Goal: Information Seeking & Learning: Learn about a topic

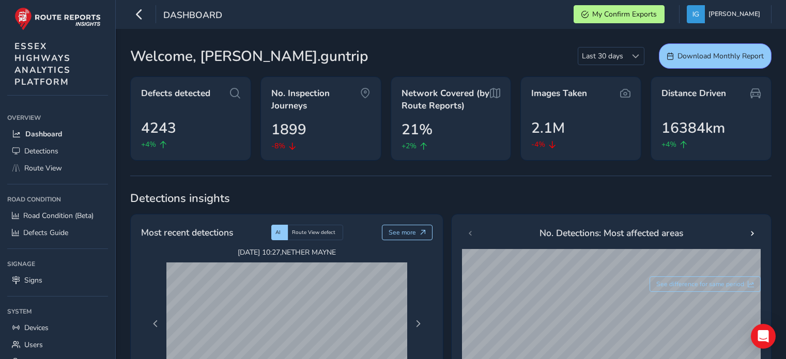
scroll to position [362, 0]
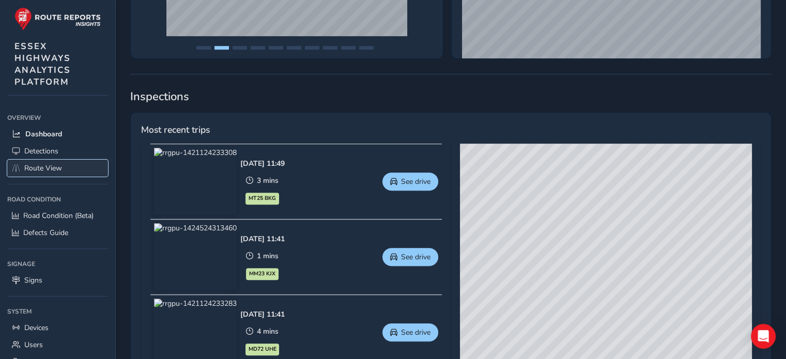
click at [35, 163] on span "Route View" at bounding box center [43, 168] width 38 height 10
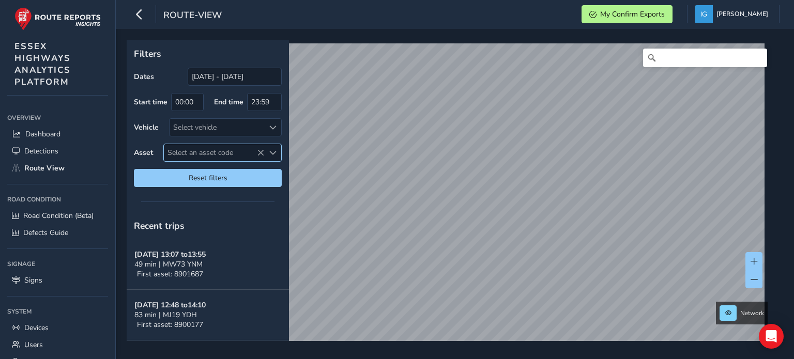
click at [271, 154] on span "Select an asset code" at bounding box center [272, 152] width 7 height 7
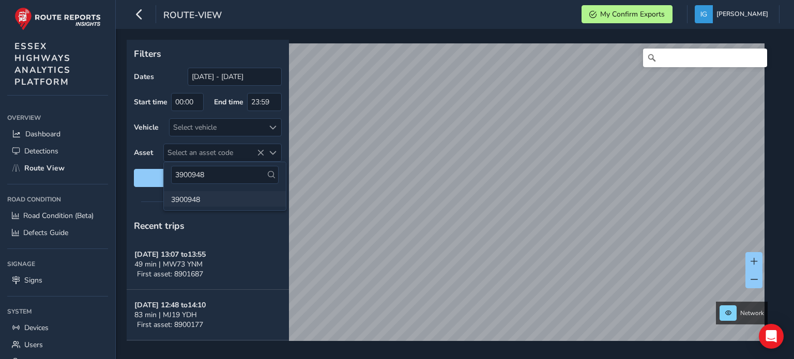
type input "3900948"
click at [186, 202] on li "3900948" at bounding box center [225, 199] width 122 height 16
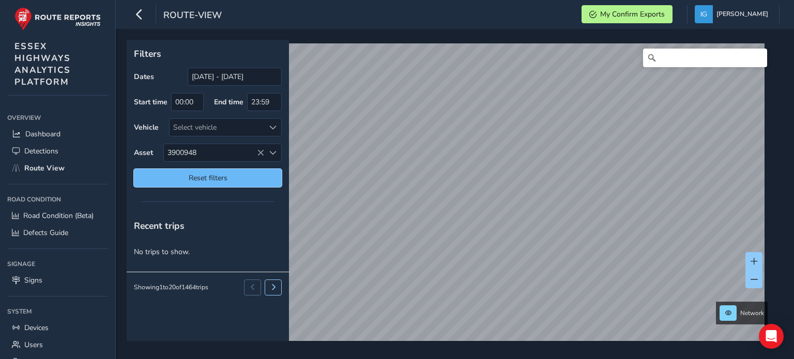
click at [184, 183] on button "Reset filters" at bounding box center [208, 178] width 148 height 18
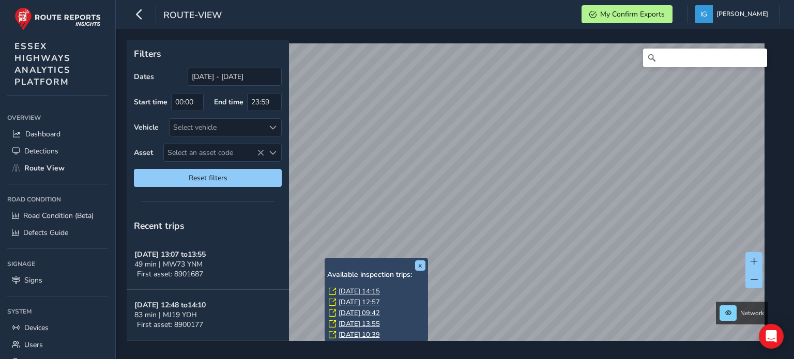
click at [345, 290] on link "[DATE] 14:15" at bounding box center [359, 291] width 41 height 9
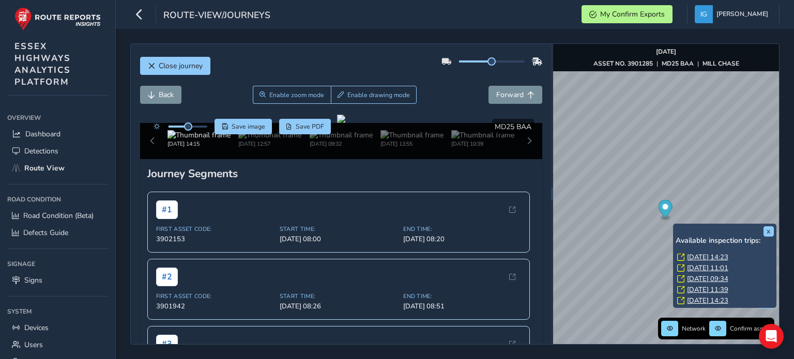
click at [691, 256] on link "[DATE] 14:23" at bounding box center [707, 257] width 41 height 9
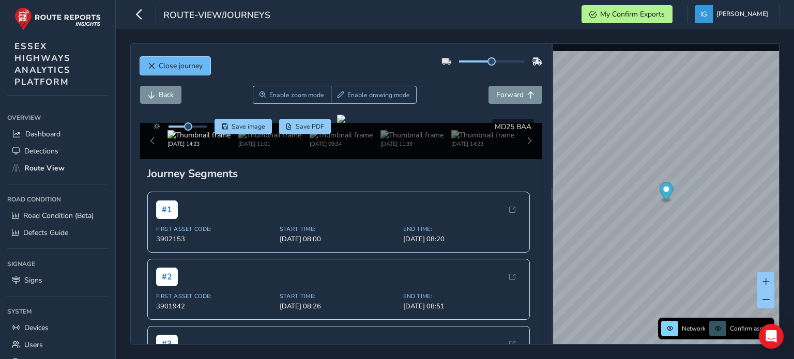
click at [178, 68] on span "Close journey" at bounding box center [181, 66] width 44 height 10
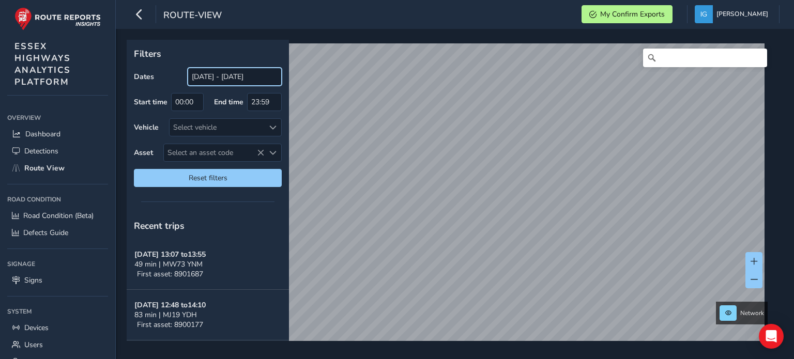
click at [219, 78] on input "[DATE] - [DATE]" at bounding box center [235, 77] width 94 height 18
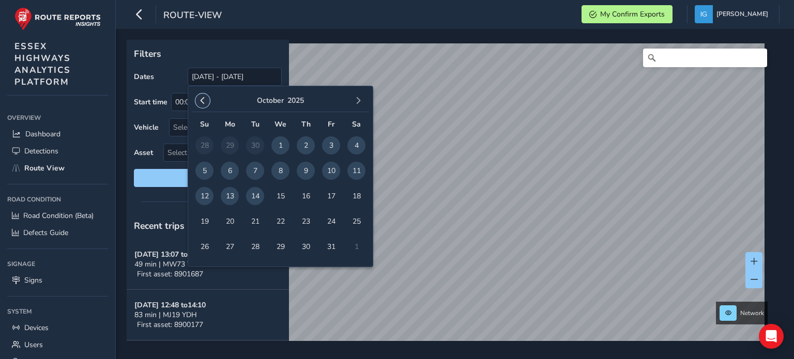
click at [202, 101] on span "button" at bounding box center [202, 100] width 7 height 7
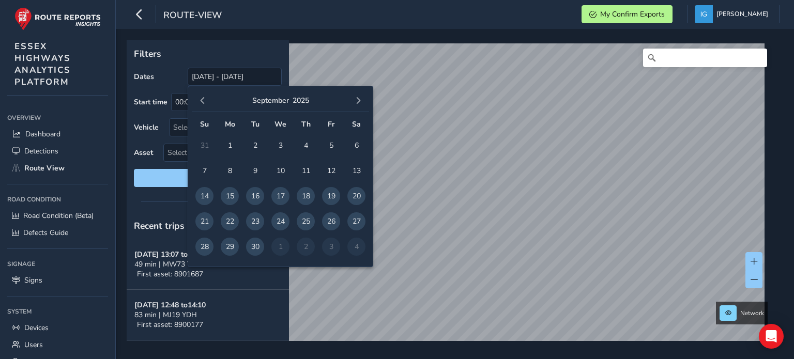
click at [202, 101] on span "button" at bounding box center [202, 100] width 7 height 7
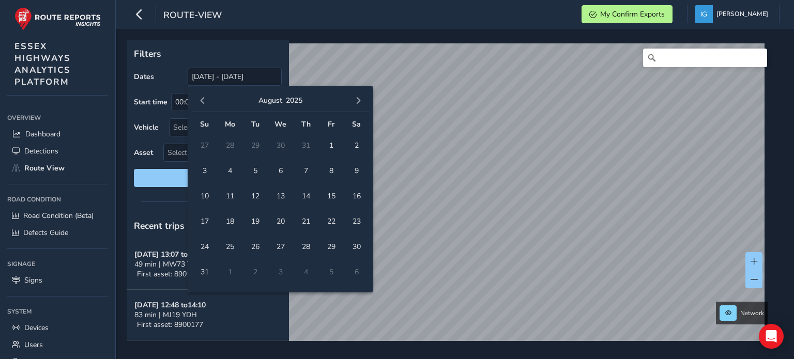
click at [202, 101] on span "button" at bounding box center [202, 100] width 7 height 7
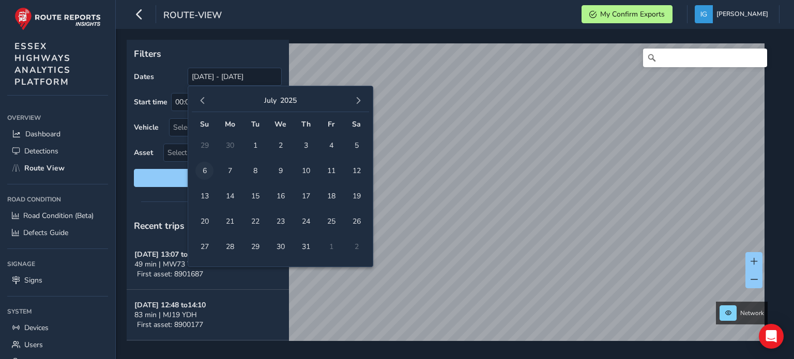
click at [203, 170] on span "6" at bounding box center [204, 171] width 18 height 18
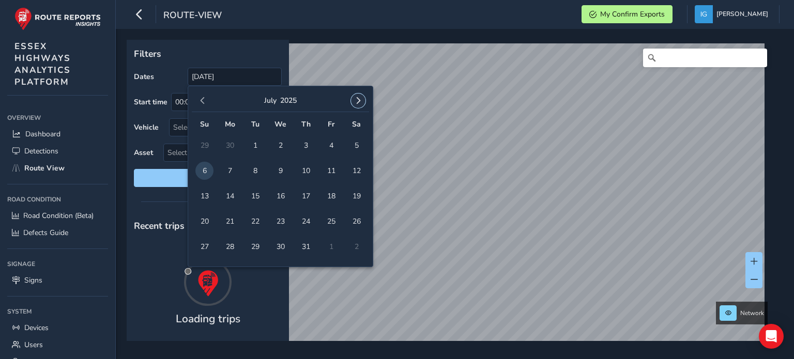
click at [356, 98] on span "button" at bounding box center [358, 100] width 7 height 7
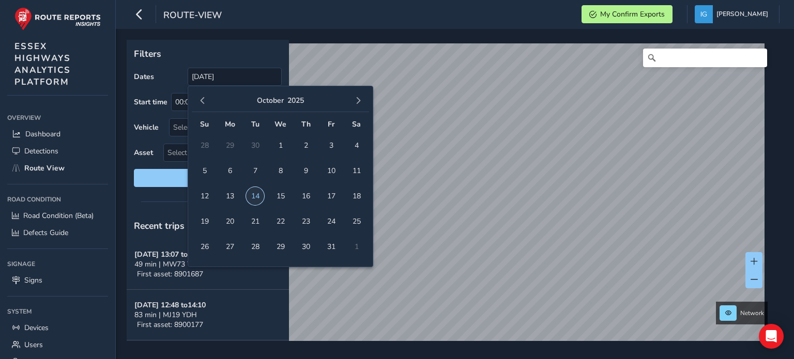
click at [254, 195] on span "14" at bounding box center [255, 196] width 18 height 18
type input "[DATE] - [DATE]"
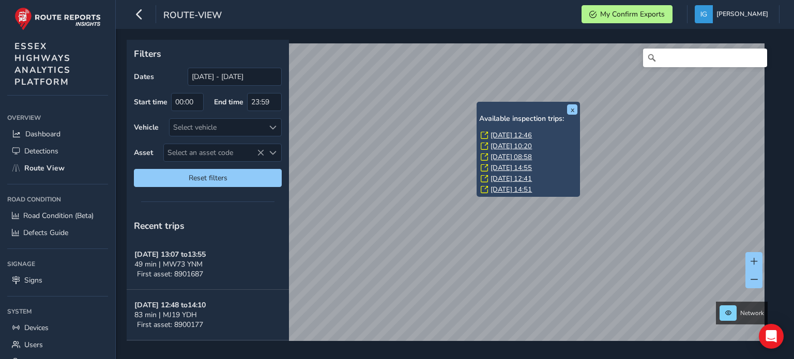
click at [498, 135] on link "[DATE] 12:46" at bounding box center [511, 135] width 41 height 9
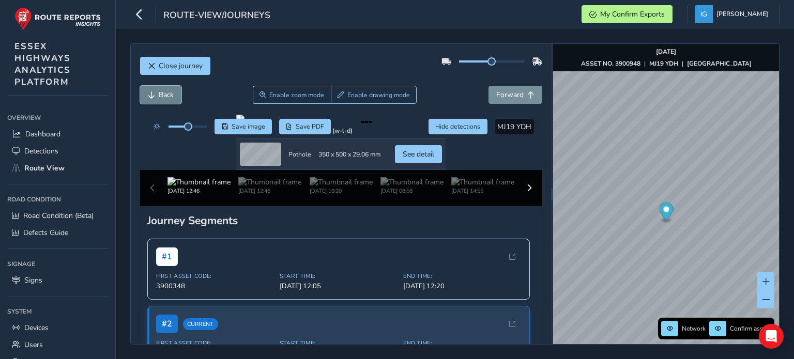
click at [161, 97] on span "Back" at bounding box center [166, 95] width 15 height 10
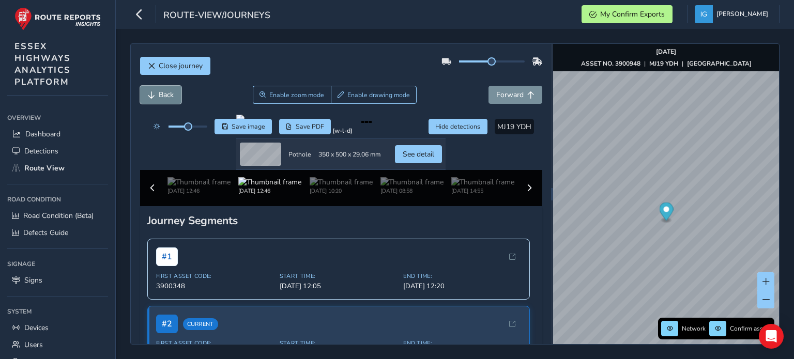
click at [161, 97] on span "Back" at bounding box center [166, 95] width 15 height 10
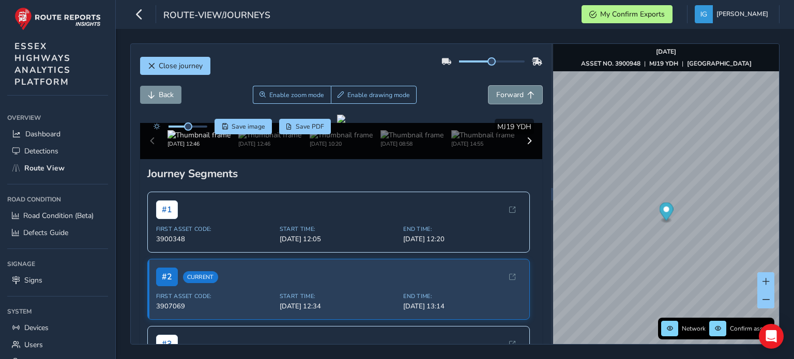
click at [497, 95] on span "Forward" at bounding box center [509, 95] width 27 height 10
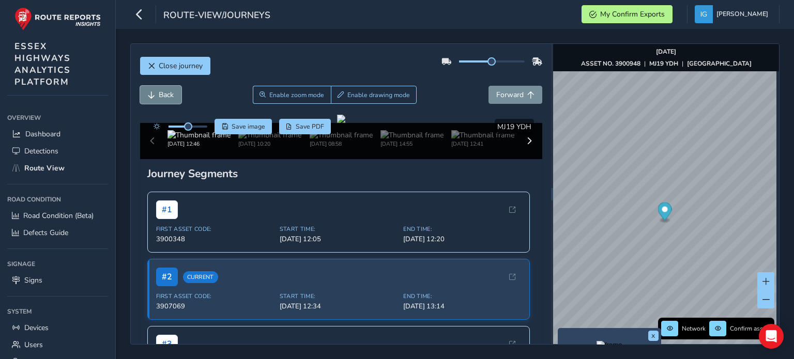
click at [157, 93] on button "Back" at bounding box center [160, 95] width 41 height 18
click at [194, 61] on span "Close journey" at bounding box center [181, 66] width 44 height 10
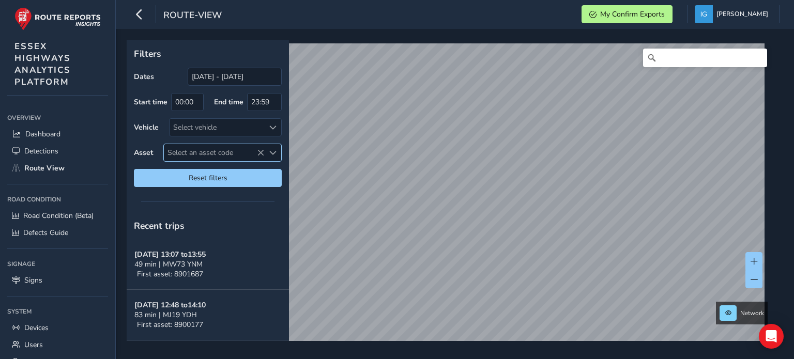
click at [273, 152] on span "Select an asset code" at bounding box center [272, 152] width 7 height 7
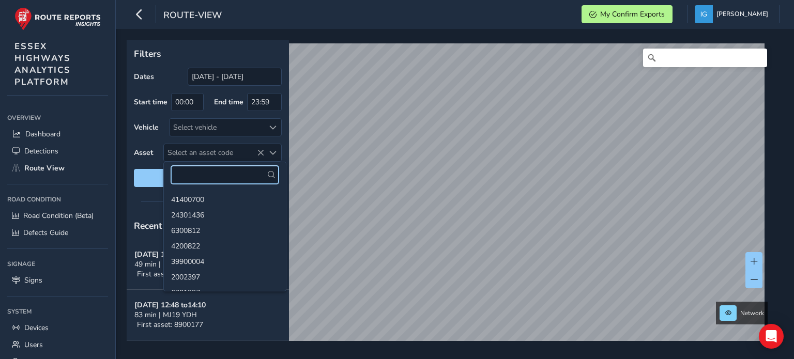
paste input "41400205"
type input "41400205"
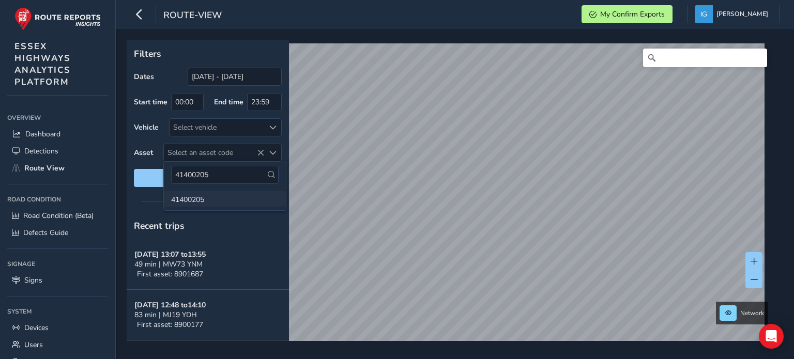
click at [187, 202] on li "41400205" at bounding box center [225, 199] width 122 height 16
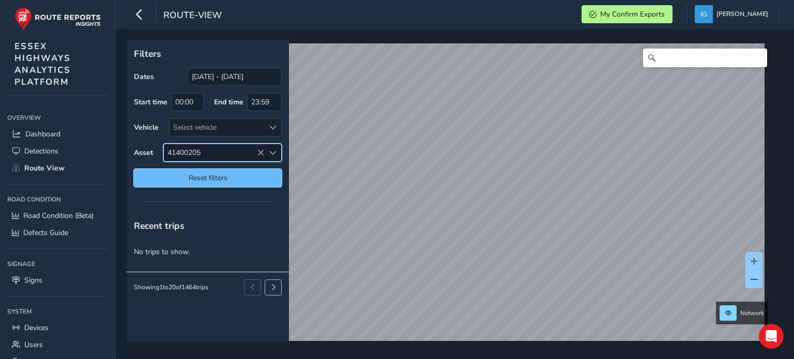
click at [211, 175] on span "Reset filters" at bounding box center [208, 178] width 132 height 10
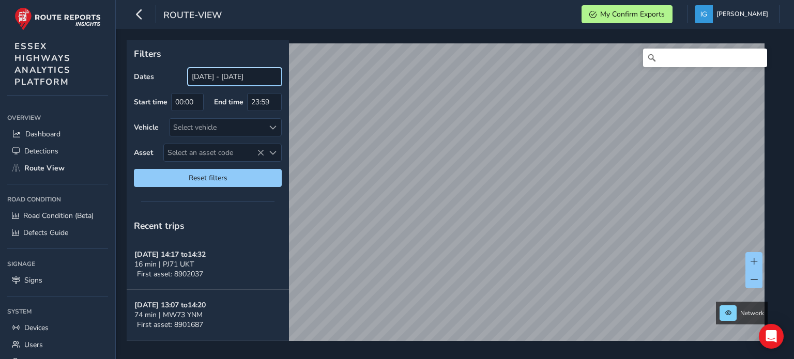
click at [213, 77] on input "[DATE] - [DATE]" at bounding box center [235, 77] width 94 height 18
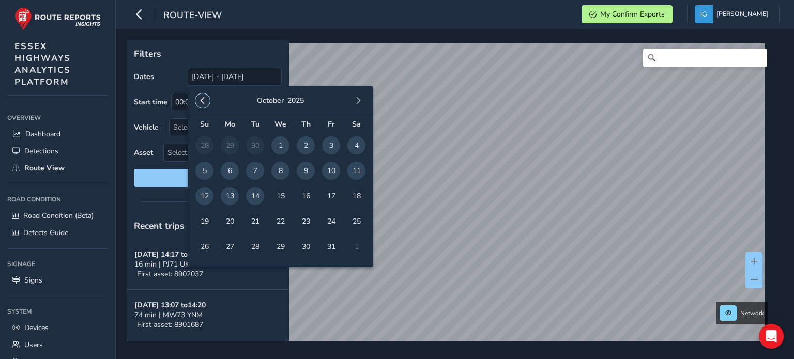
click at [199, 98] on span "button" at bounding box center [202, 100] width 7 height 7
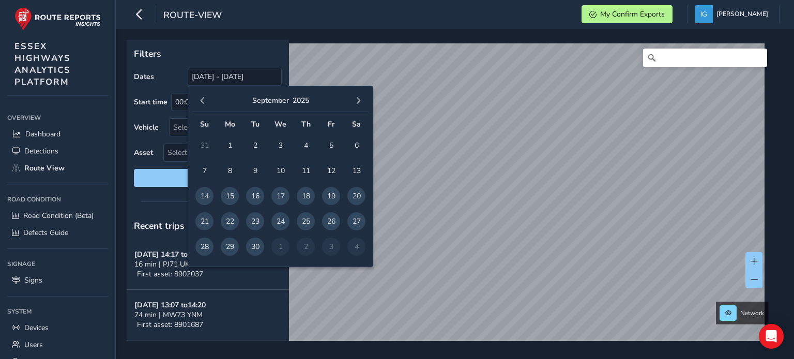
click at [199, 98] on span "button" at bounding box center [202, 100] width 7 height 7
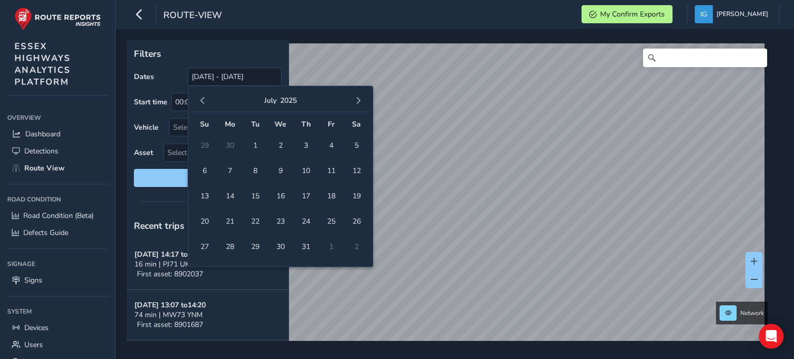
click at [199, 98] on span "button" at bounding box center [202, 100] width 7 height 7
click at [203, 167] on span "6" at bounding box center [204, 171] width 18 height 18
click at [360, 102] on span "button" at bounding box center [358, 100] width 7 height 7
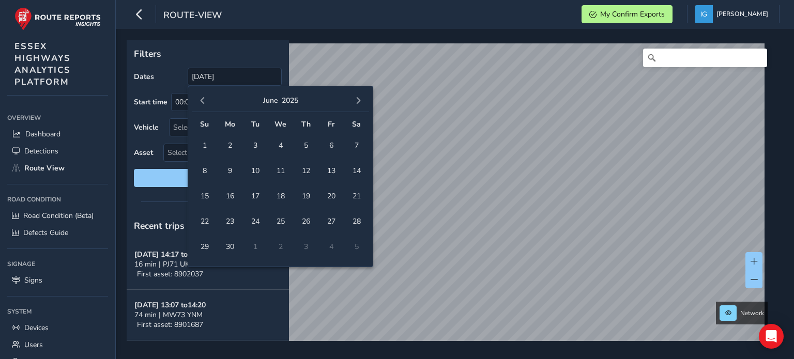
click at [360, 102] on span "button" at bounding box center [358, 100] width 7 height 7
click at [256, 171] on span "7" at bounding box center [255, 171] width 18 height 18
type input "[DATE] - [DATE]"
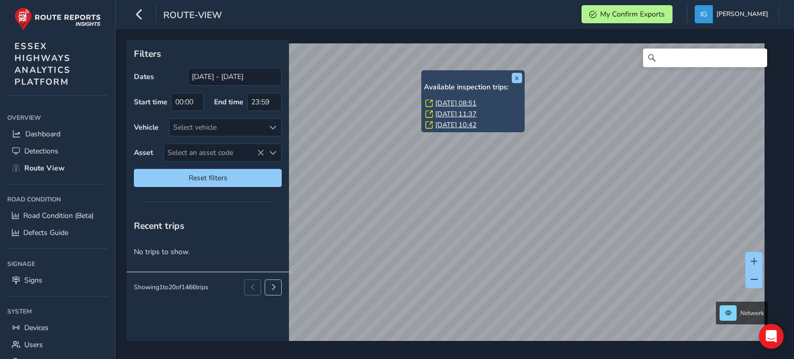
click at [440, 103] on link "[DATE] 08:51" at bounding box center [455, 103] width 41 height 9
